Goal: Task Accomplishment & Management: Manage account settings

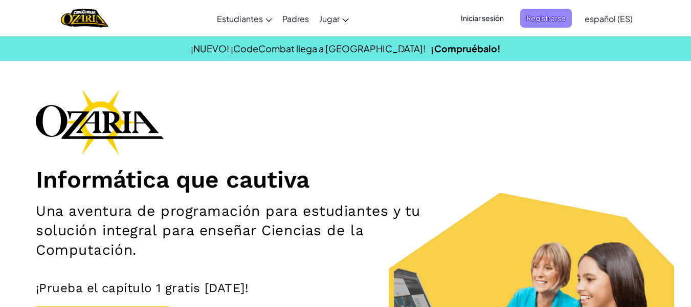
click at [543, 26] on span "Registrarse" at bounding box center [547, 18] width 52 height 19
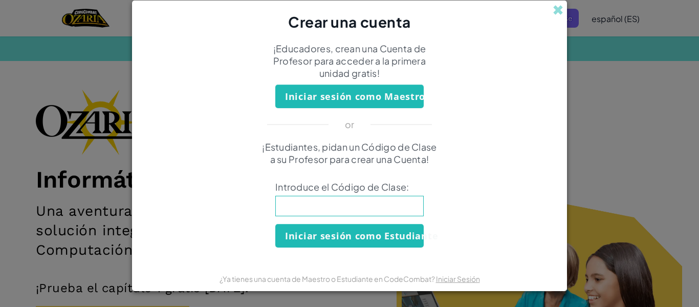
click at [644, 38] on div "Crear una cuenta ¡Educadores, crean una Cuenta de Profesor para acceder a la pr…" at bounding box center [349, 153] width 699 height 307
click at [559, 9] on span at bounding box center [558, 10] width 11 height 11
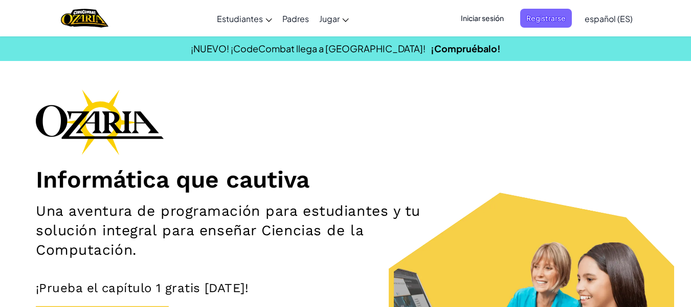
click at [487, 15] on span "Iniciar sesión" at bounding box center [482, 18] width 55 height 19
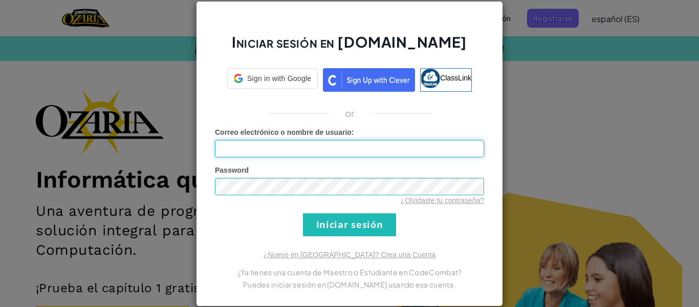
type input "[EMAIL_ADDRESS][DOMAIN_NAME]"
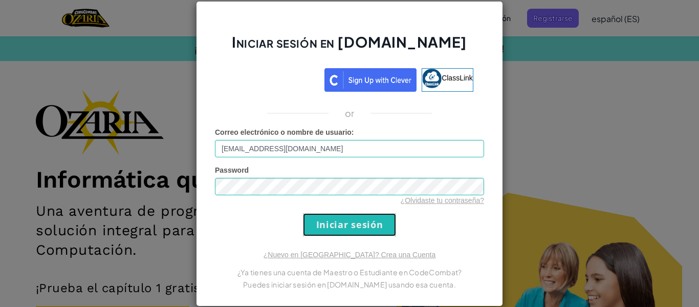
click at [348, 223] on input "Iniciar sesión" at bounding box center [349, 224] width 93 height 23
